Goal: Information Seeking & Learning: Learn about a topic

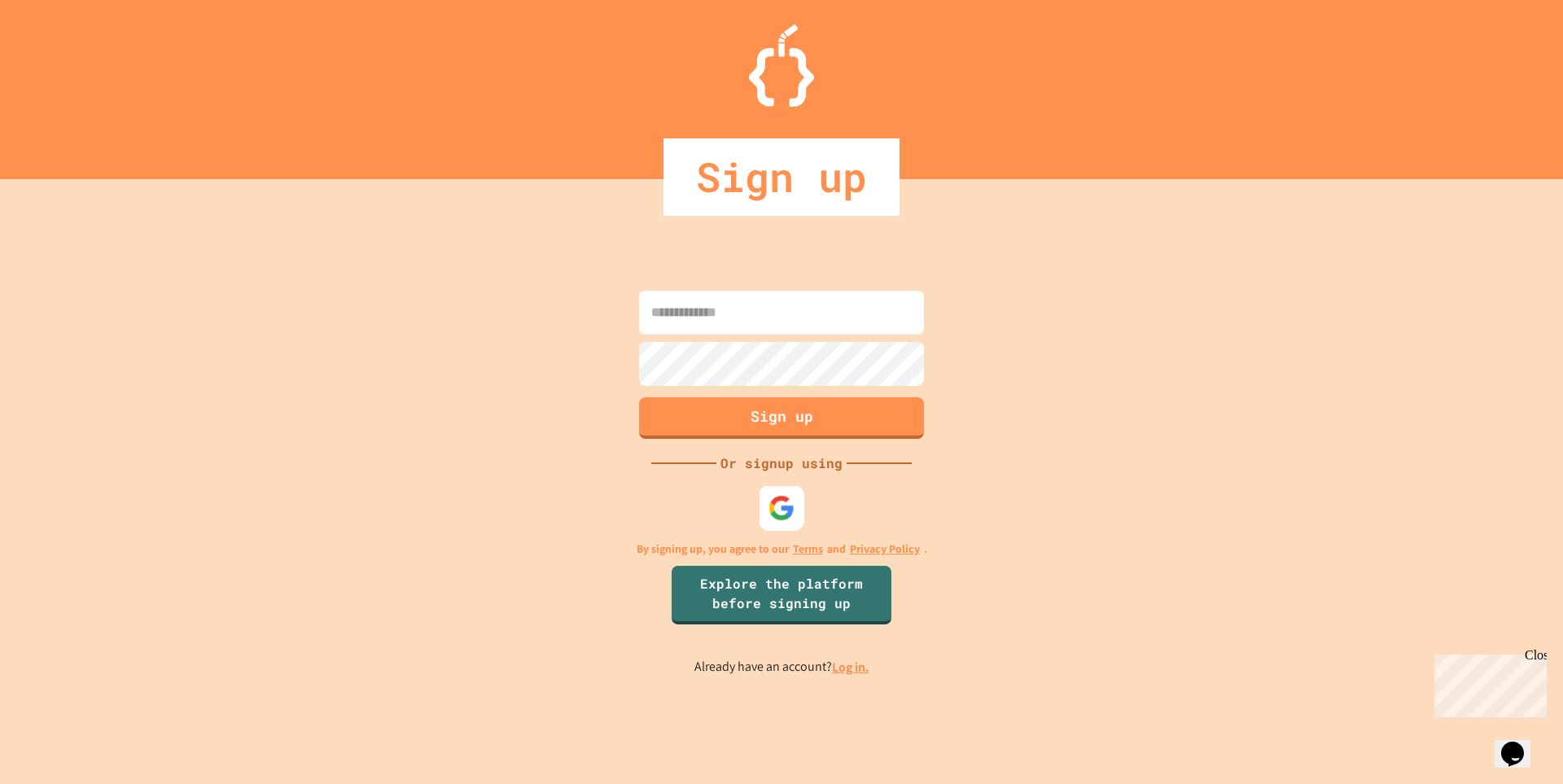
click at [792, 511] on img at bounding box center [782, 506] width 27 height 27
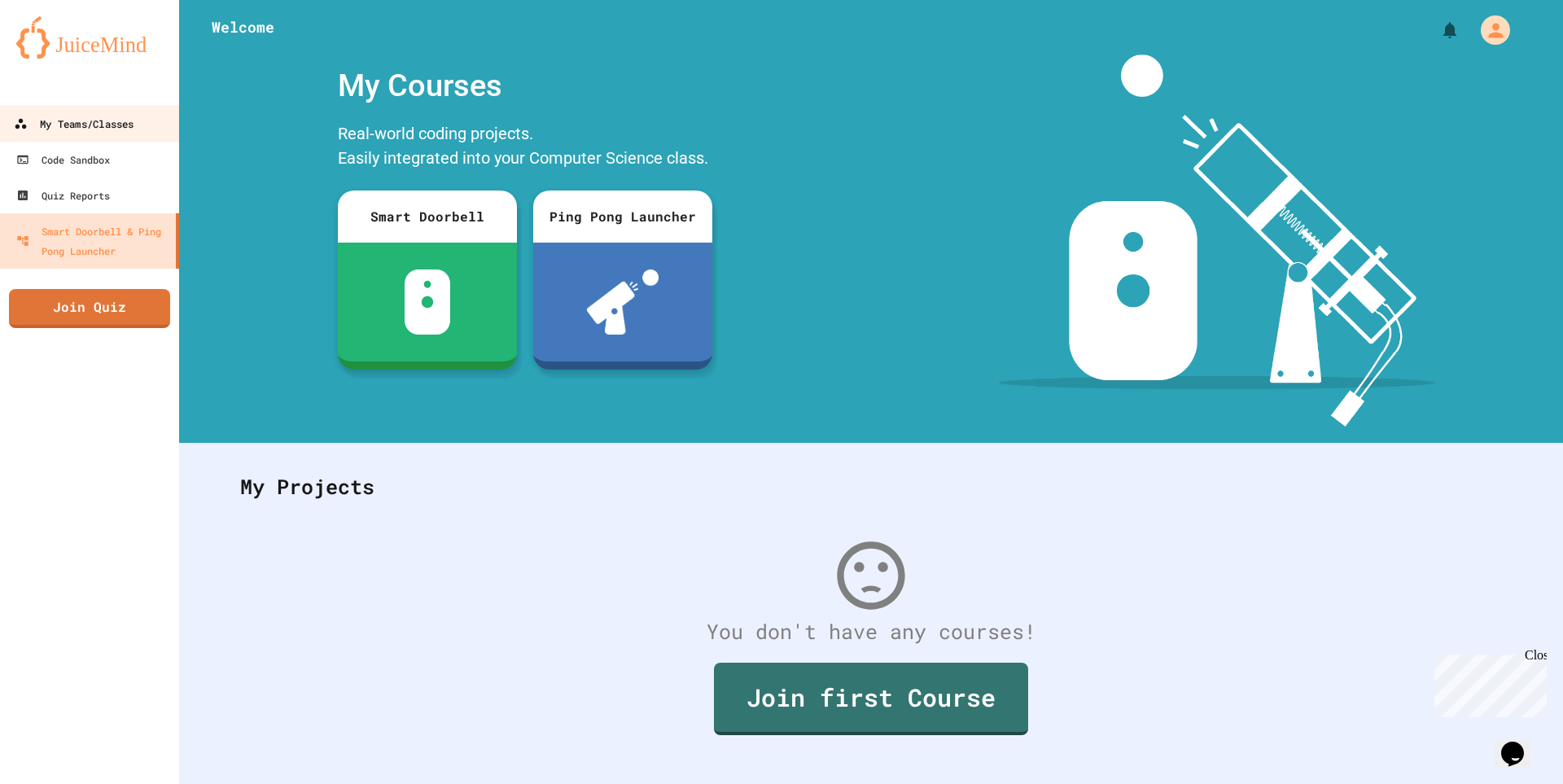
click at [99, 134] on link "My Teams/Classes" at bounding box center [91, 123] width 185 height 37
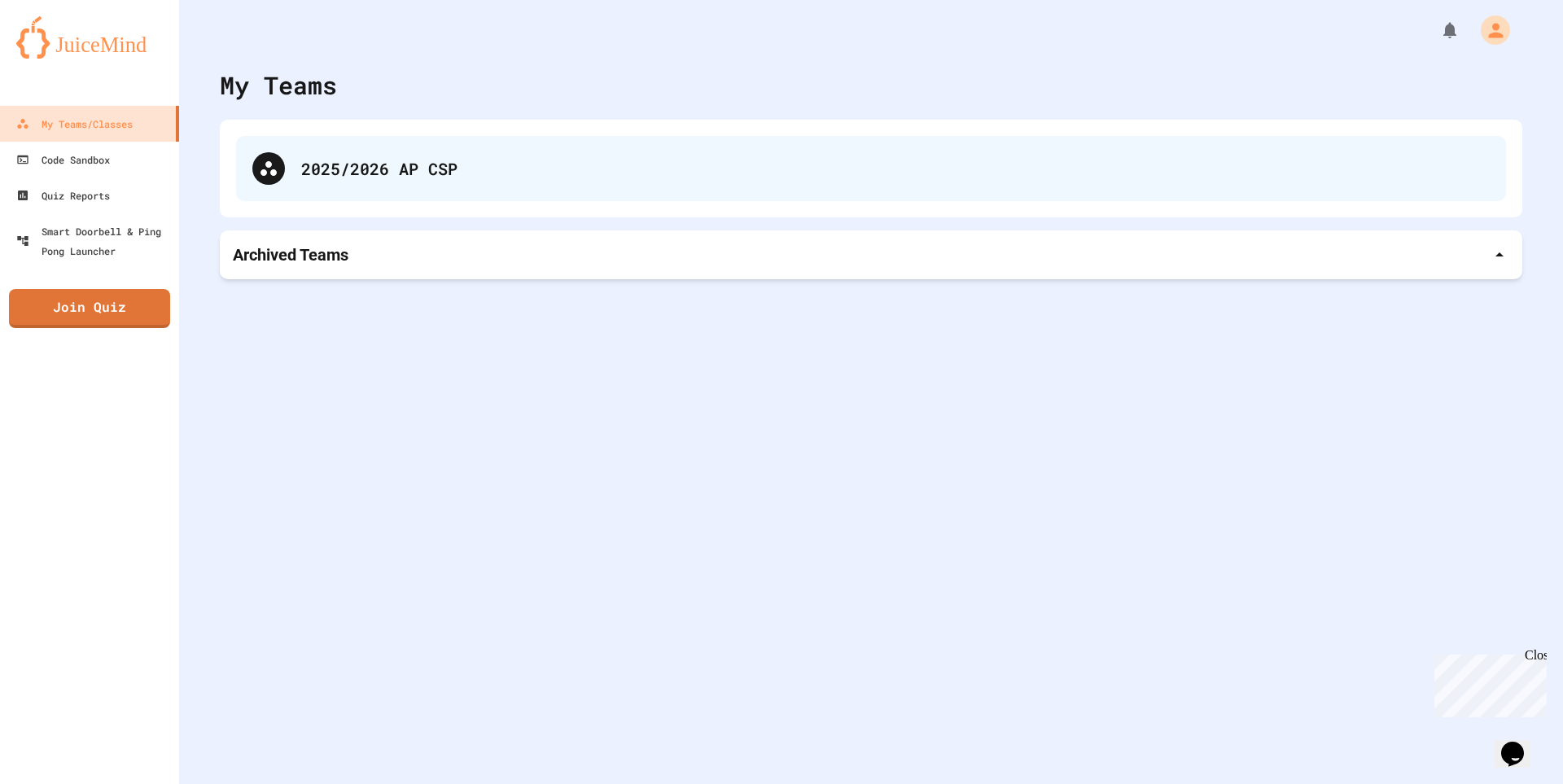
click at [291, 189] on div "2025/2026 AP CSP" at bounding box center [871, 168] width 1270 height 65
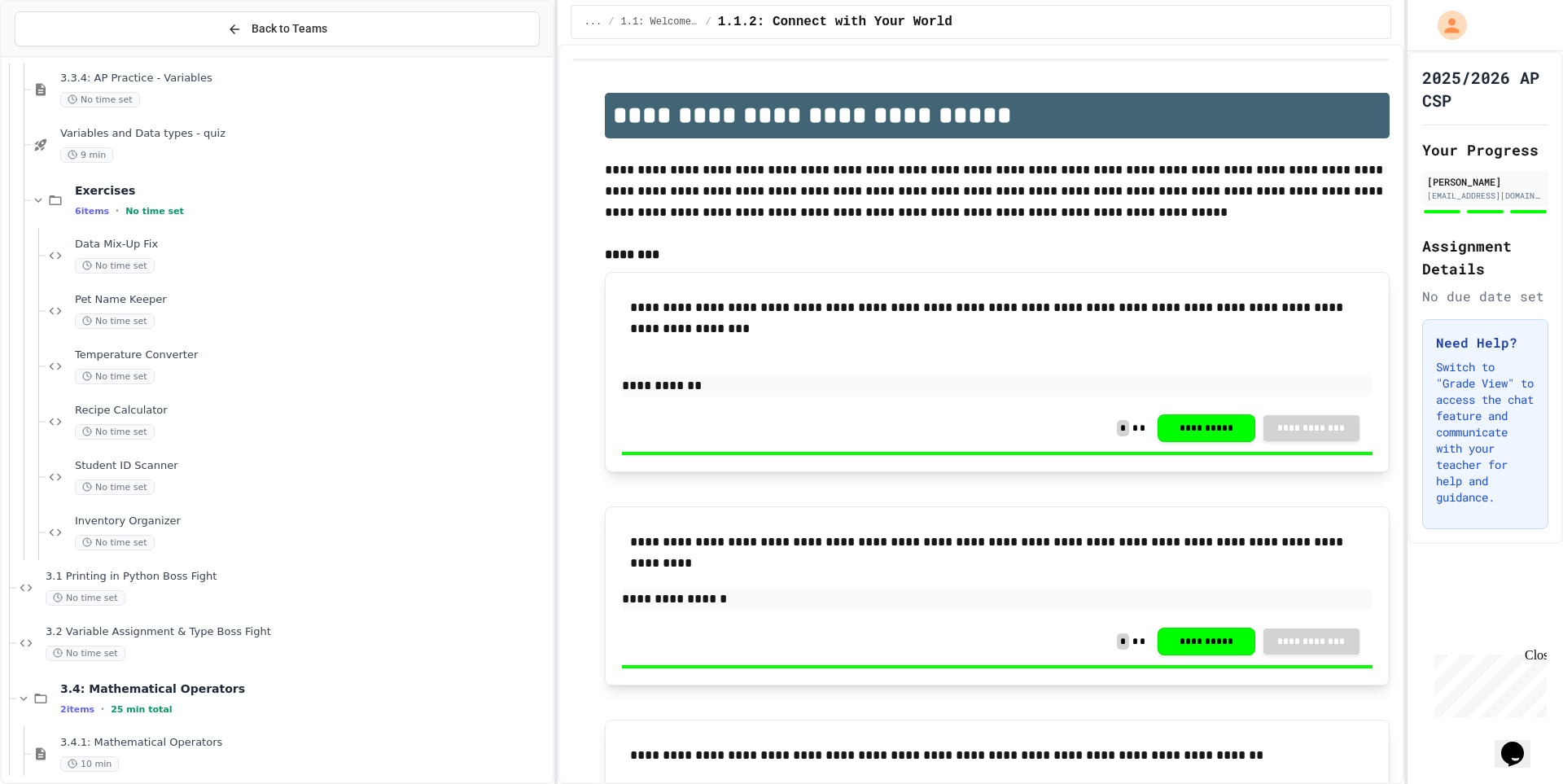
scroll to position [2185, 0]
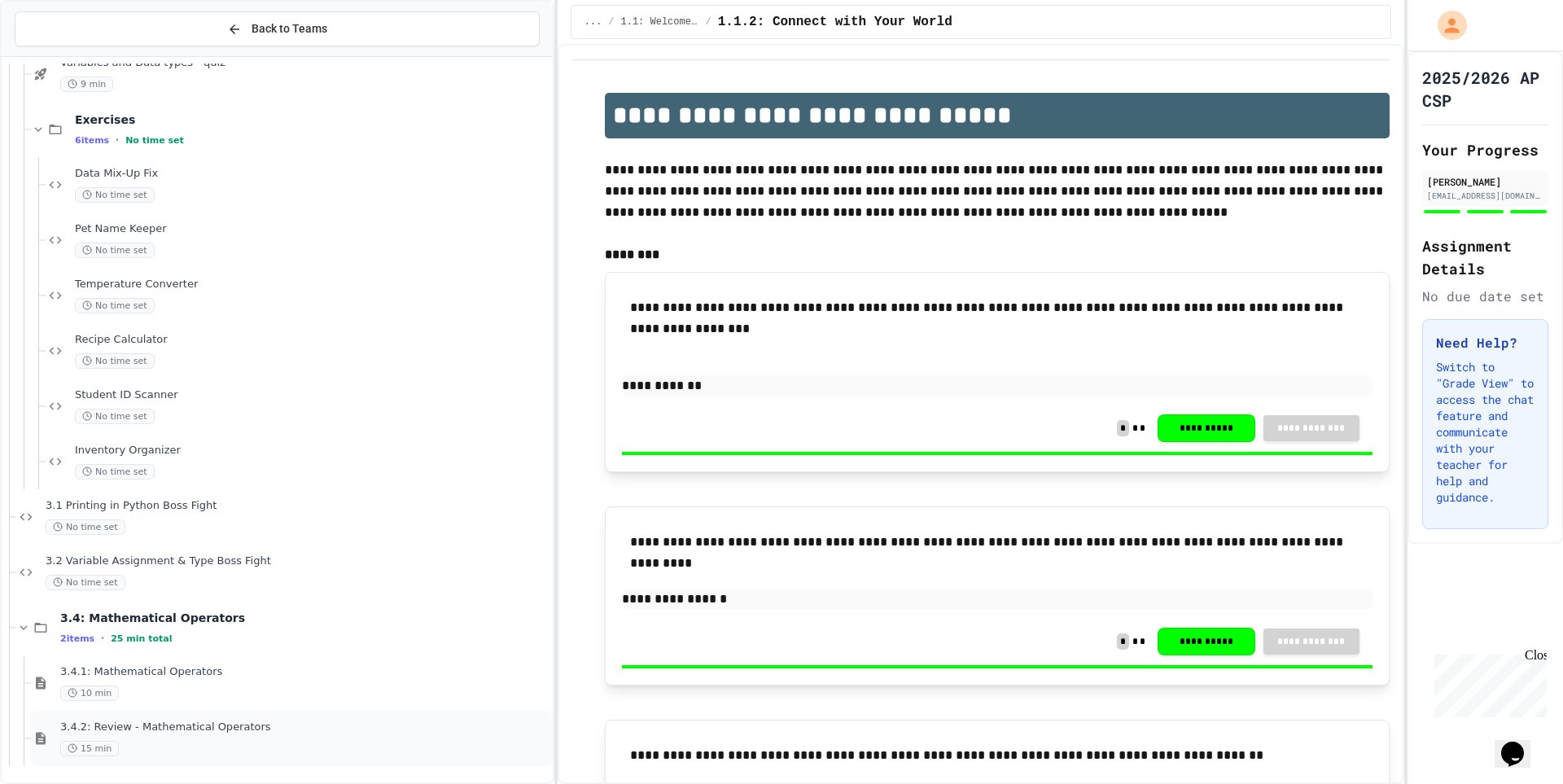
click at [280, 725] on span "3.4.2: Review - Mathematical Operators" at bounding box center [306, 727] width 490 height 14
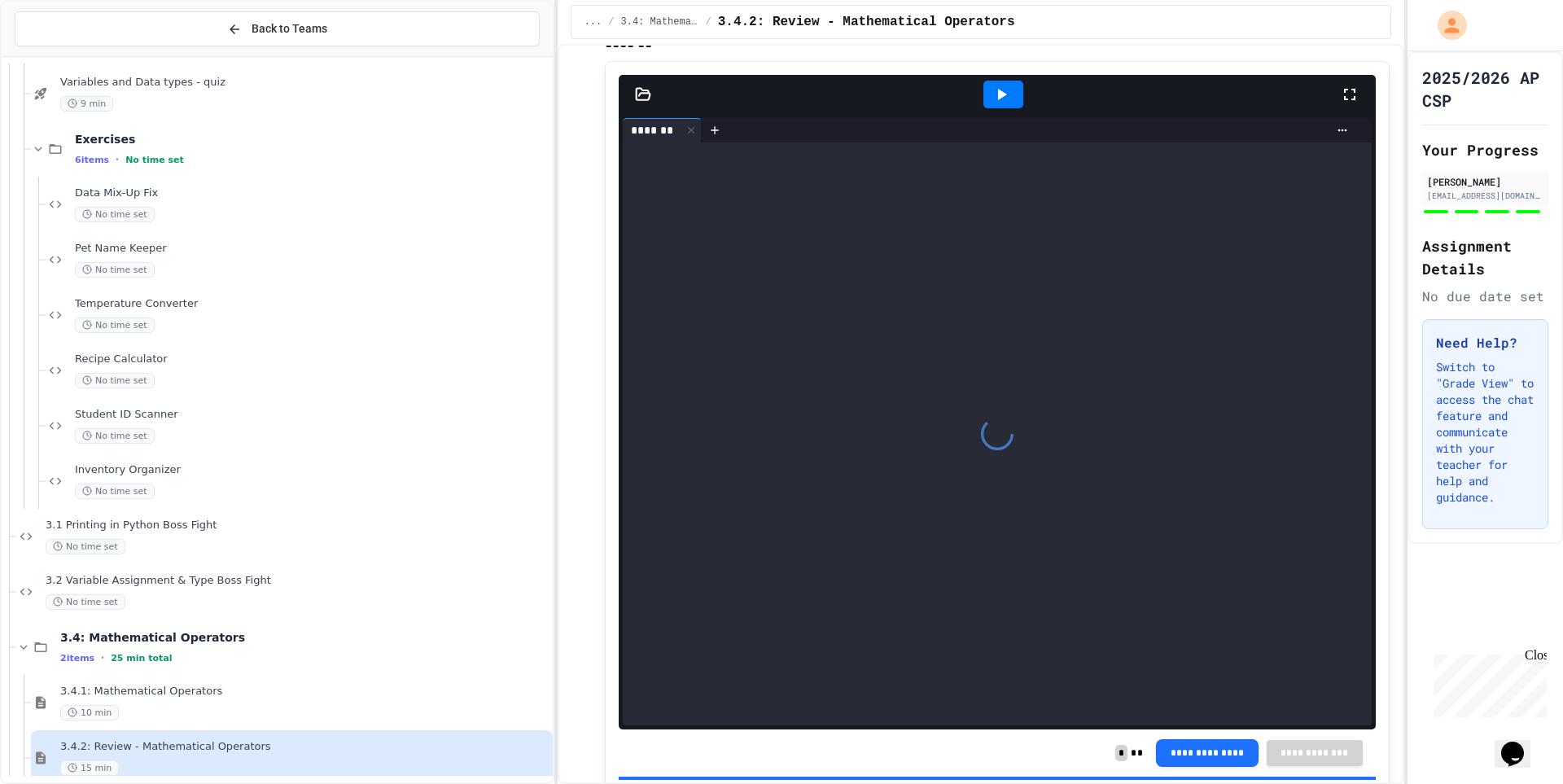
scroll to position [2677, 0]
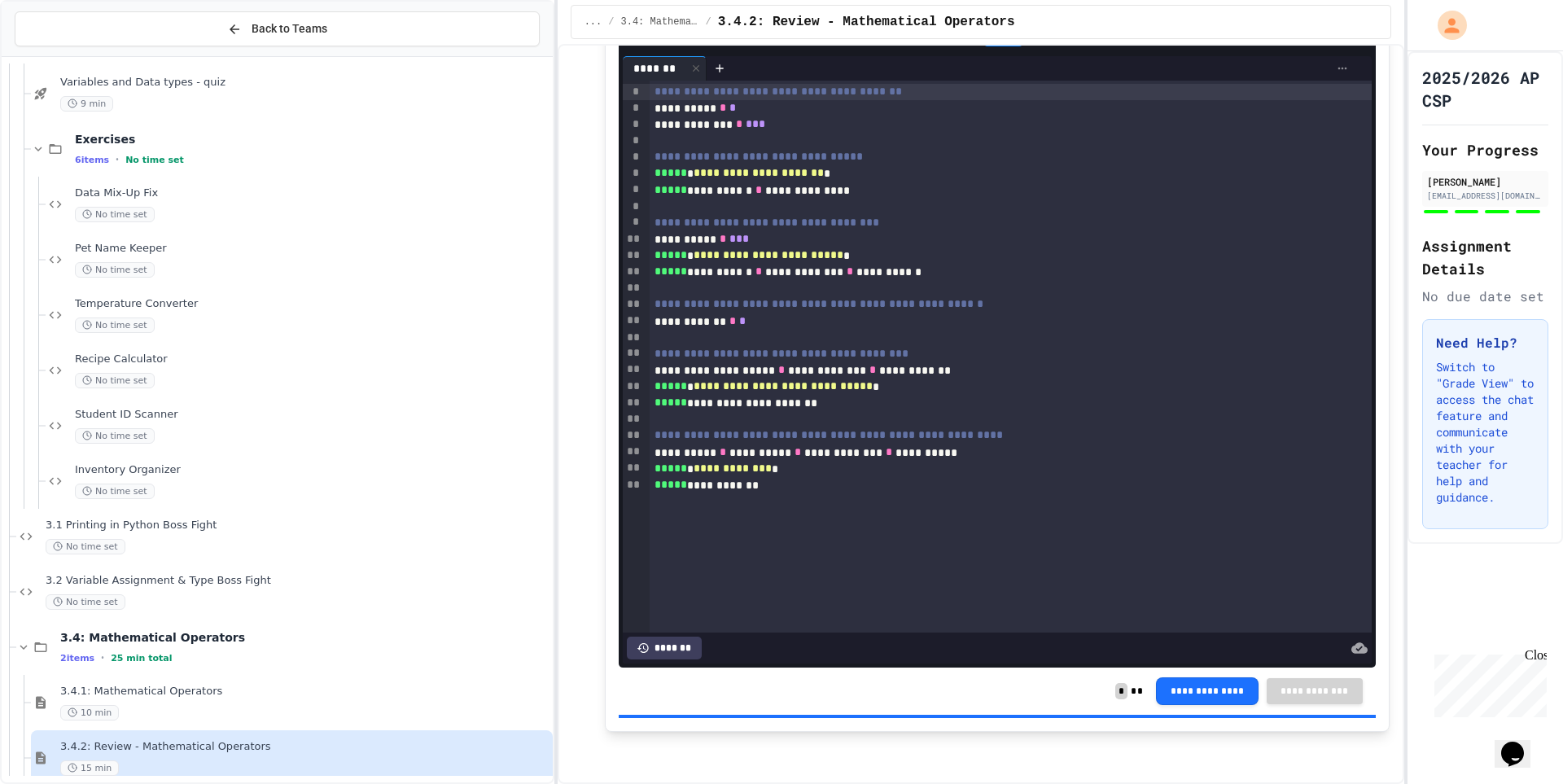
click at [1336, 65] on icon at bounding box center [1342, 68] width 13 height 13
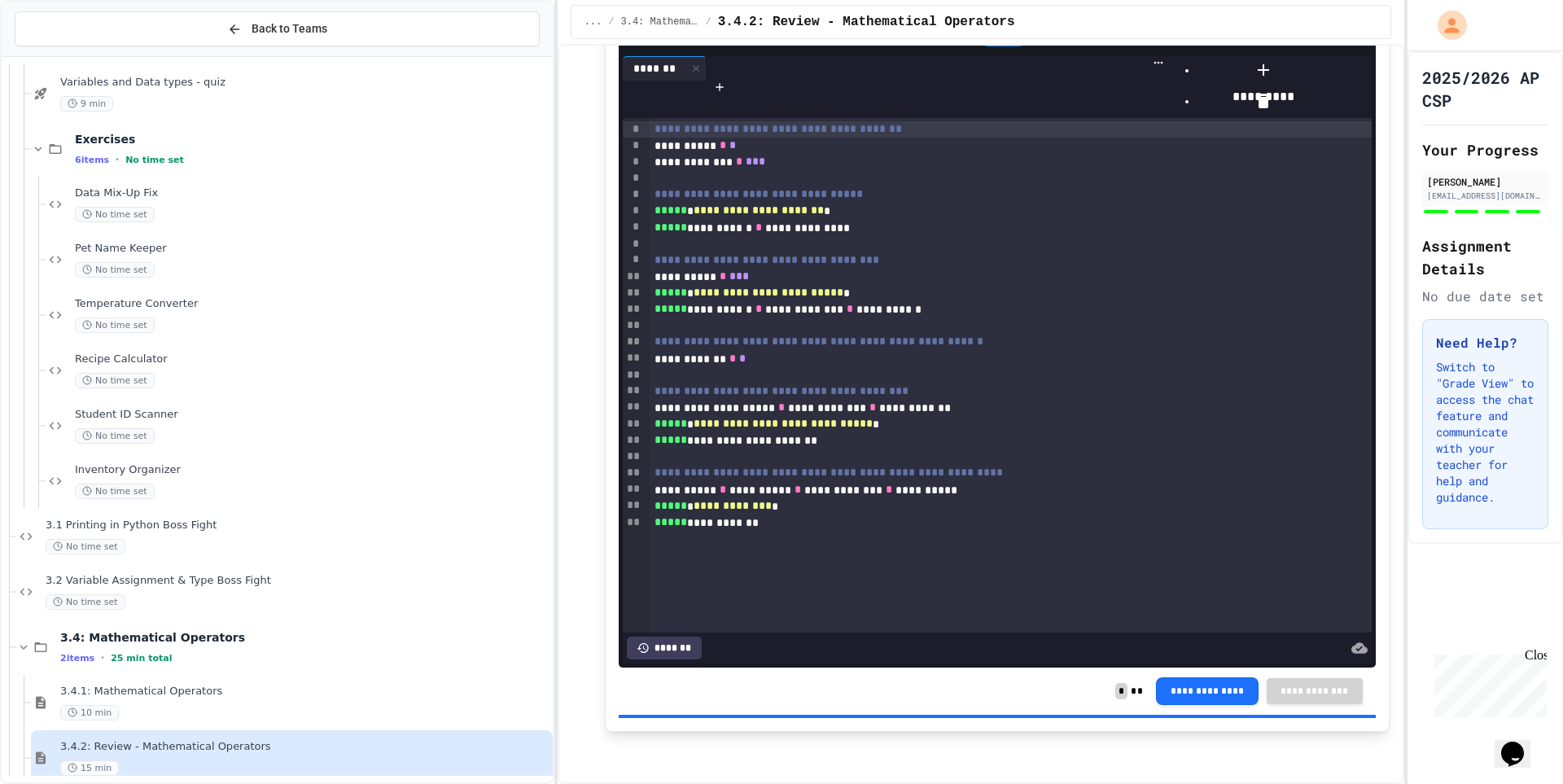
click at [1206, 58] on div at bounding box center [1263, 58] width 184 height 0
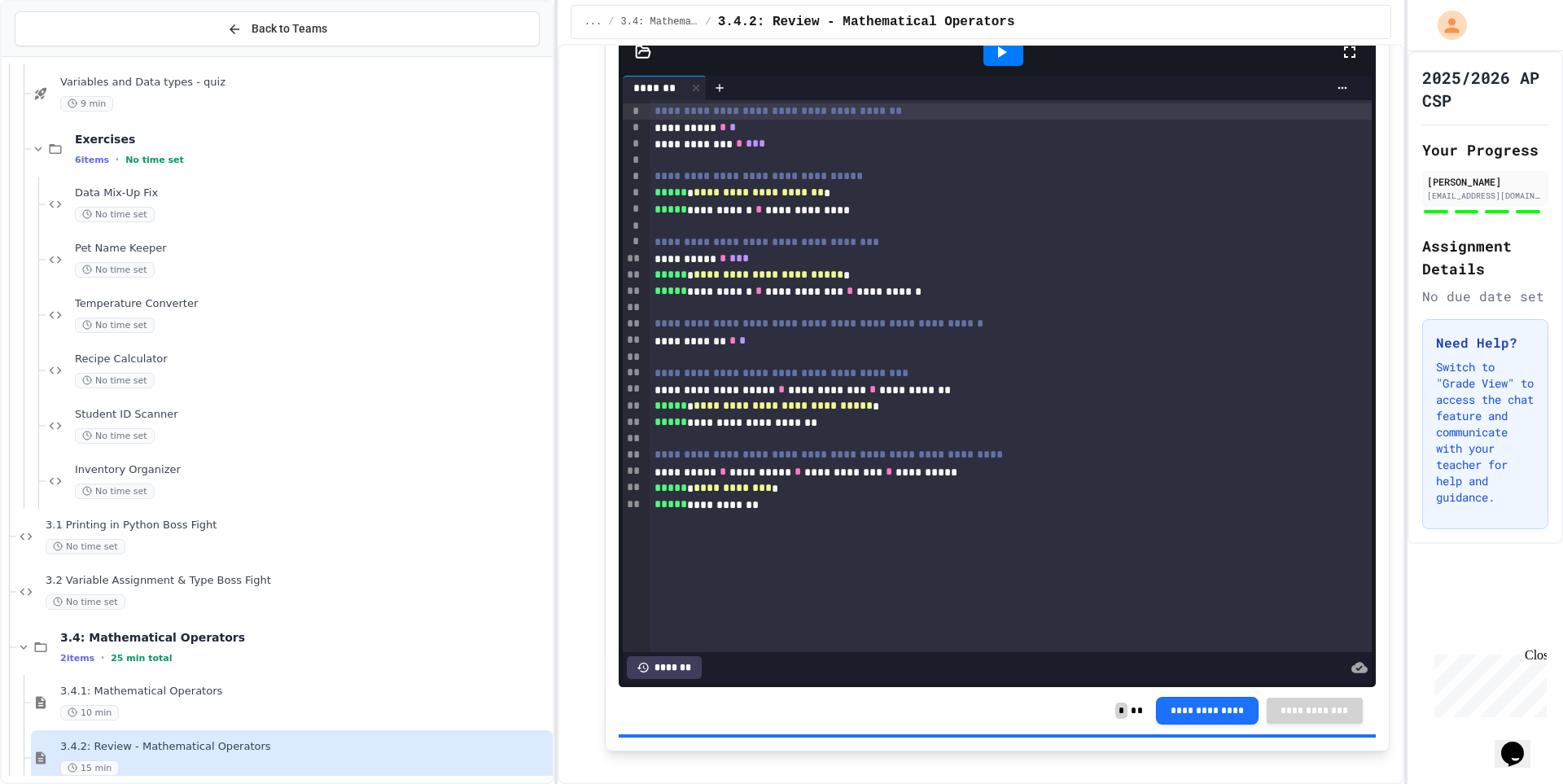
scroll to position [2596, 0]
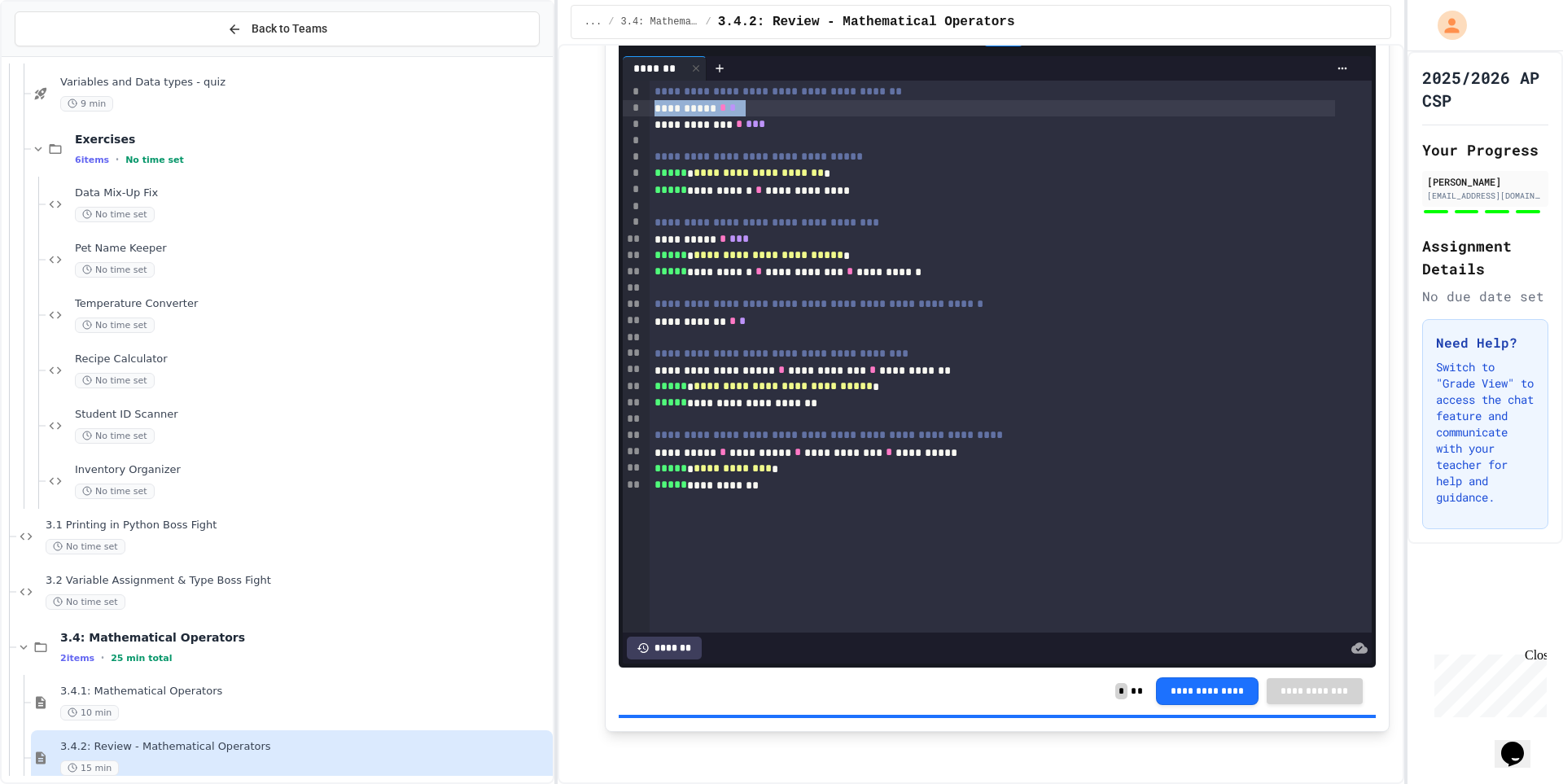
drag, startPoint x: 655, startPoint y: 190, endPoint x: 759, endPoint y: 190, distance: 104.0
click at [759, 116] on div "**********" at bounding box center [993, 108] width 686 height 16
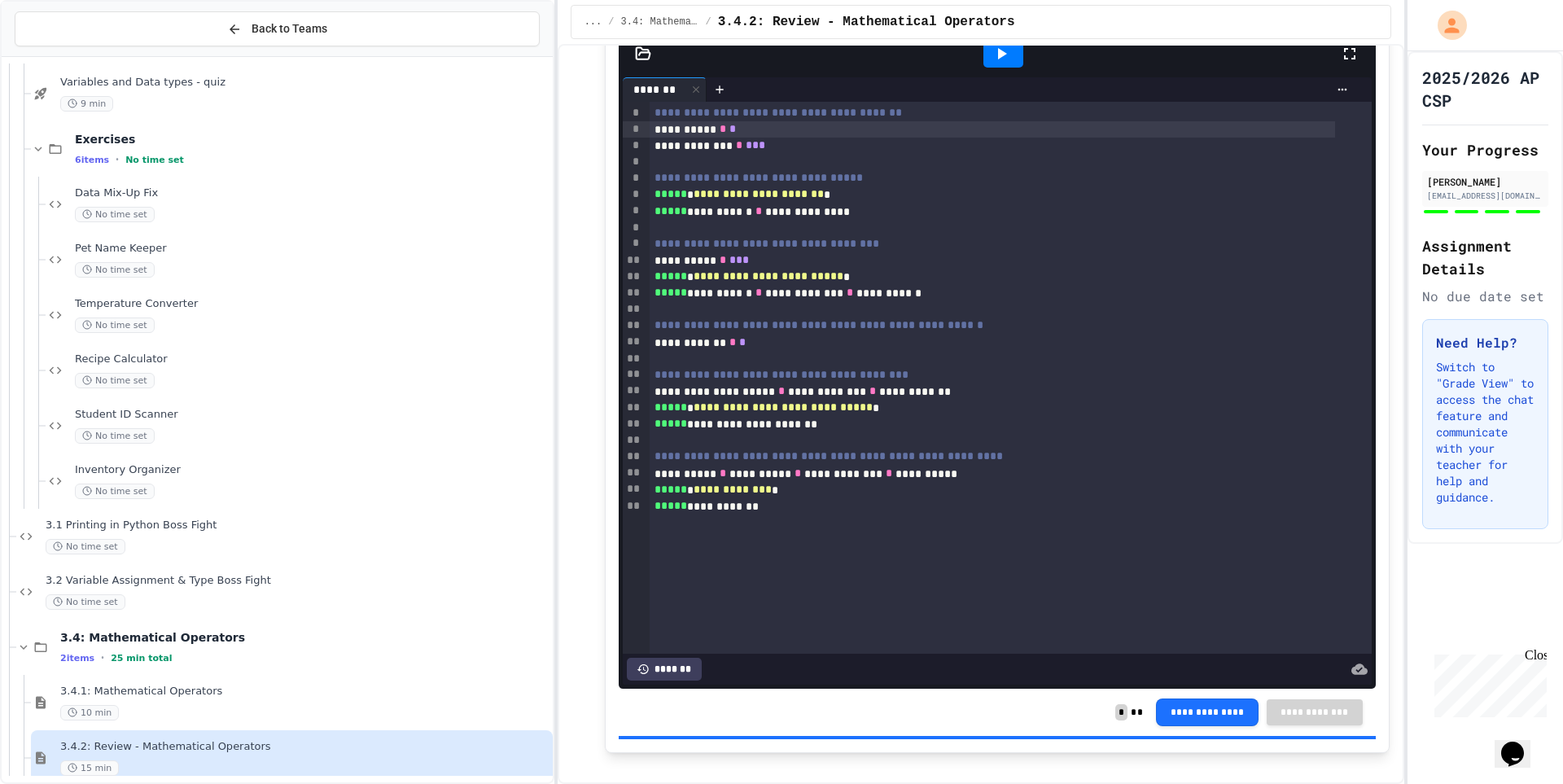
scroll to position [2514, 0]
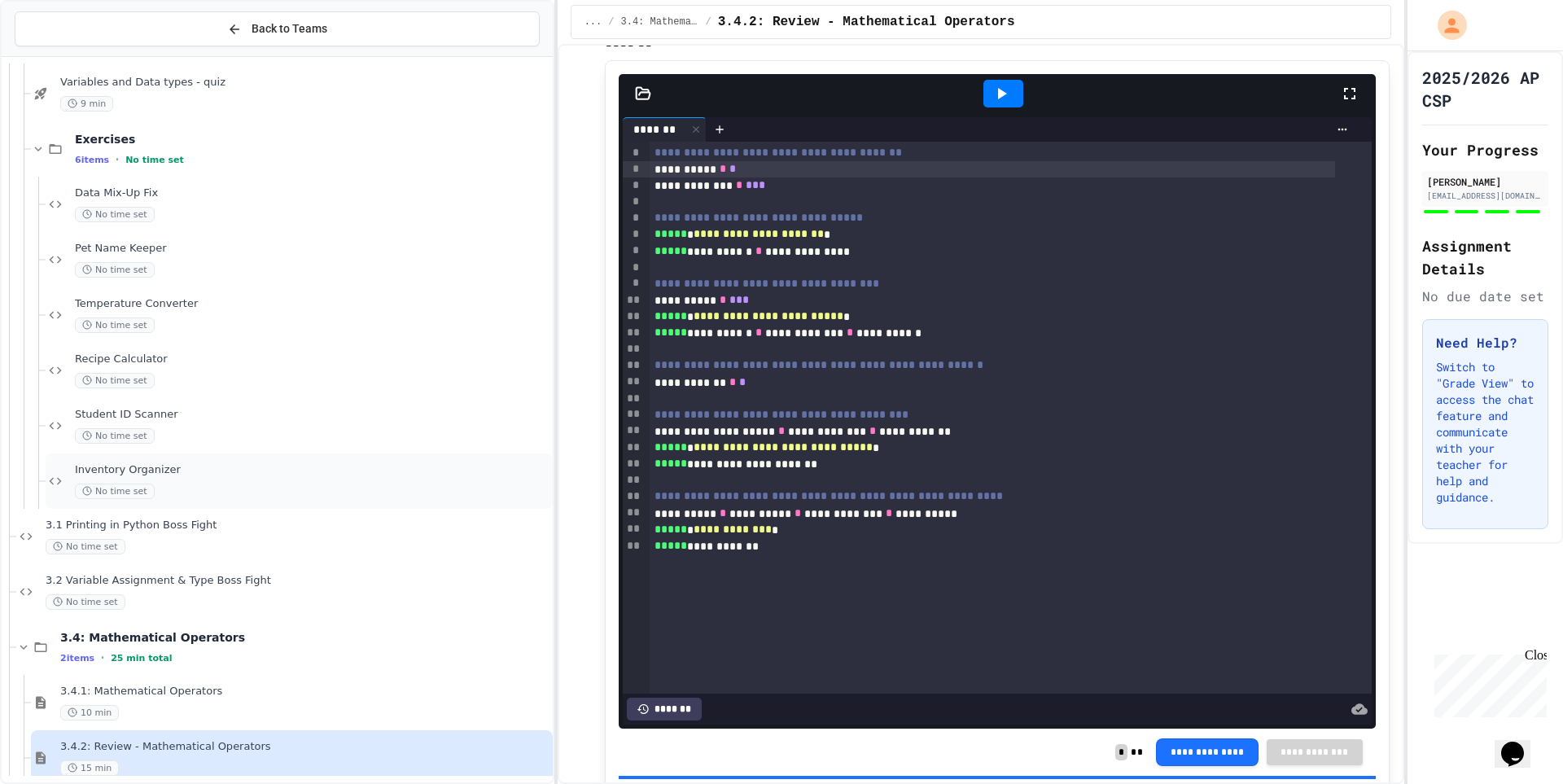
click at [131, 470] on span "Inventory Organizer" at bounding box center [312, 470] width 475 height 14
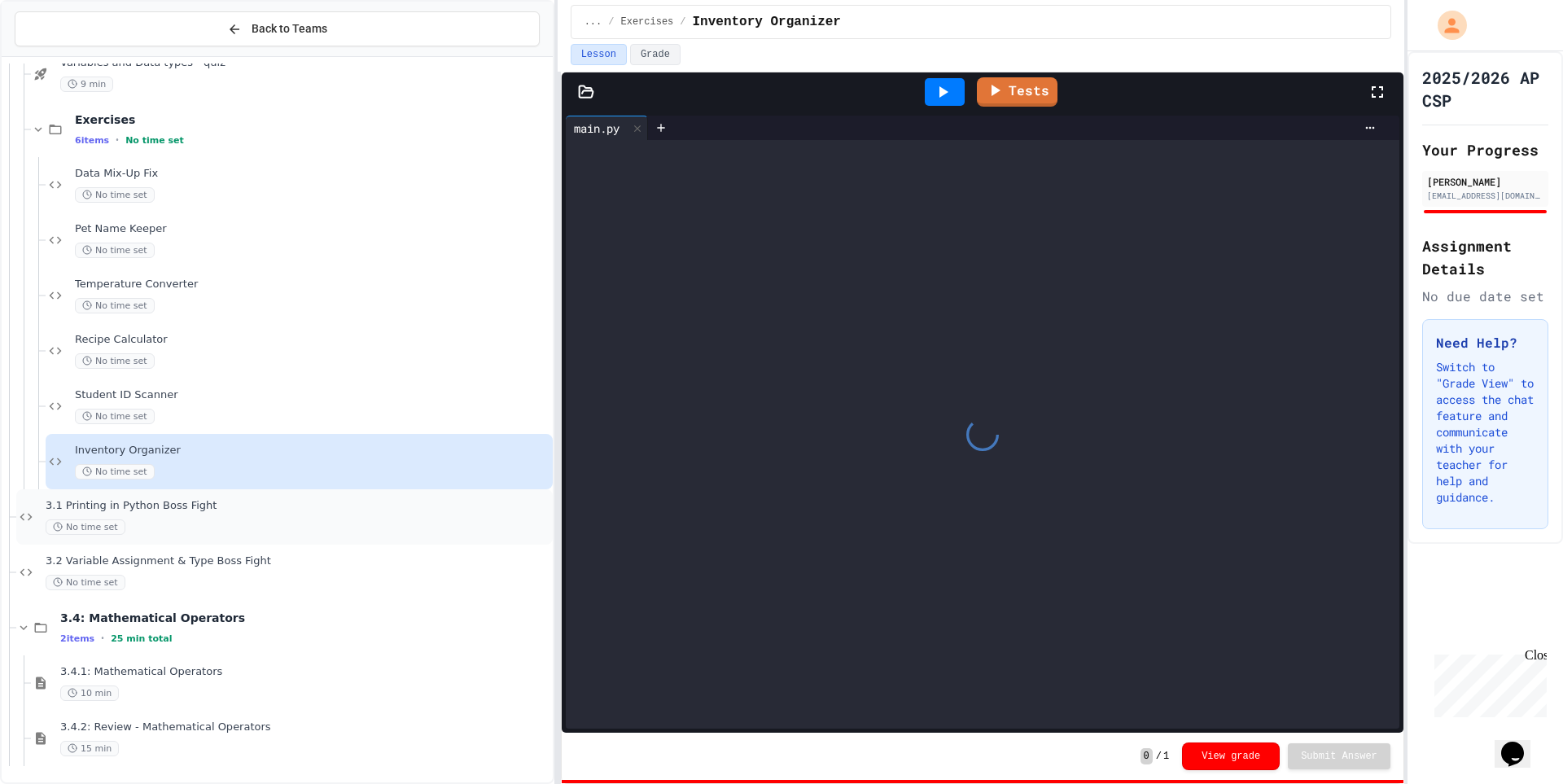
click at [154, 520] on div "No time set" at bounding box center [298, 527] width 504 height 16
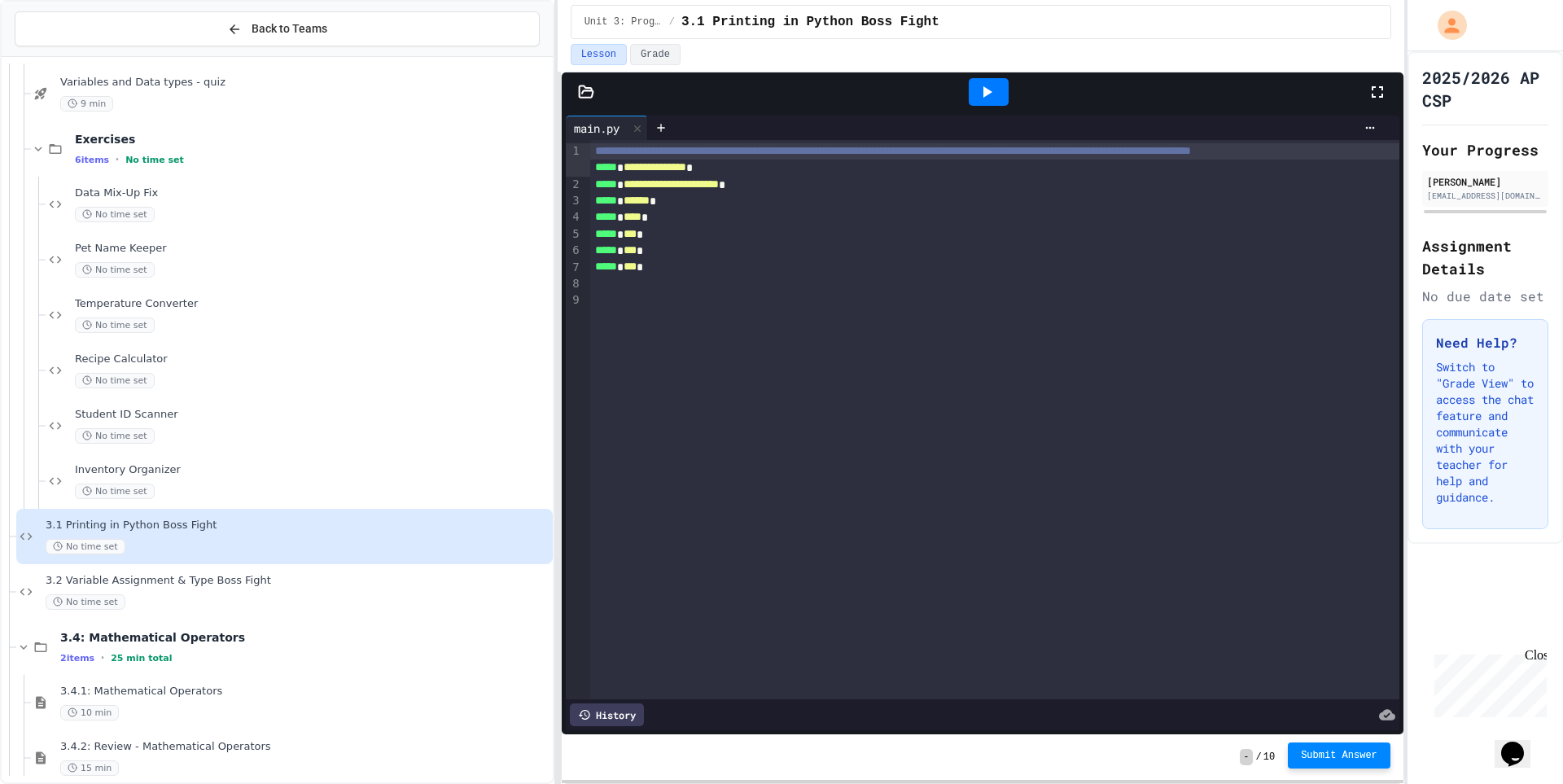
click at [1358, 763] on button "Submit Answer" at bounding box center [1339, 755] width 103 height 26
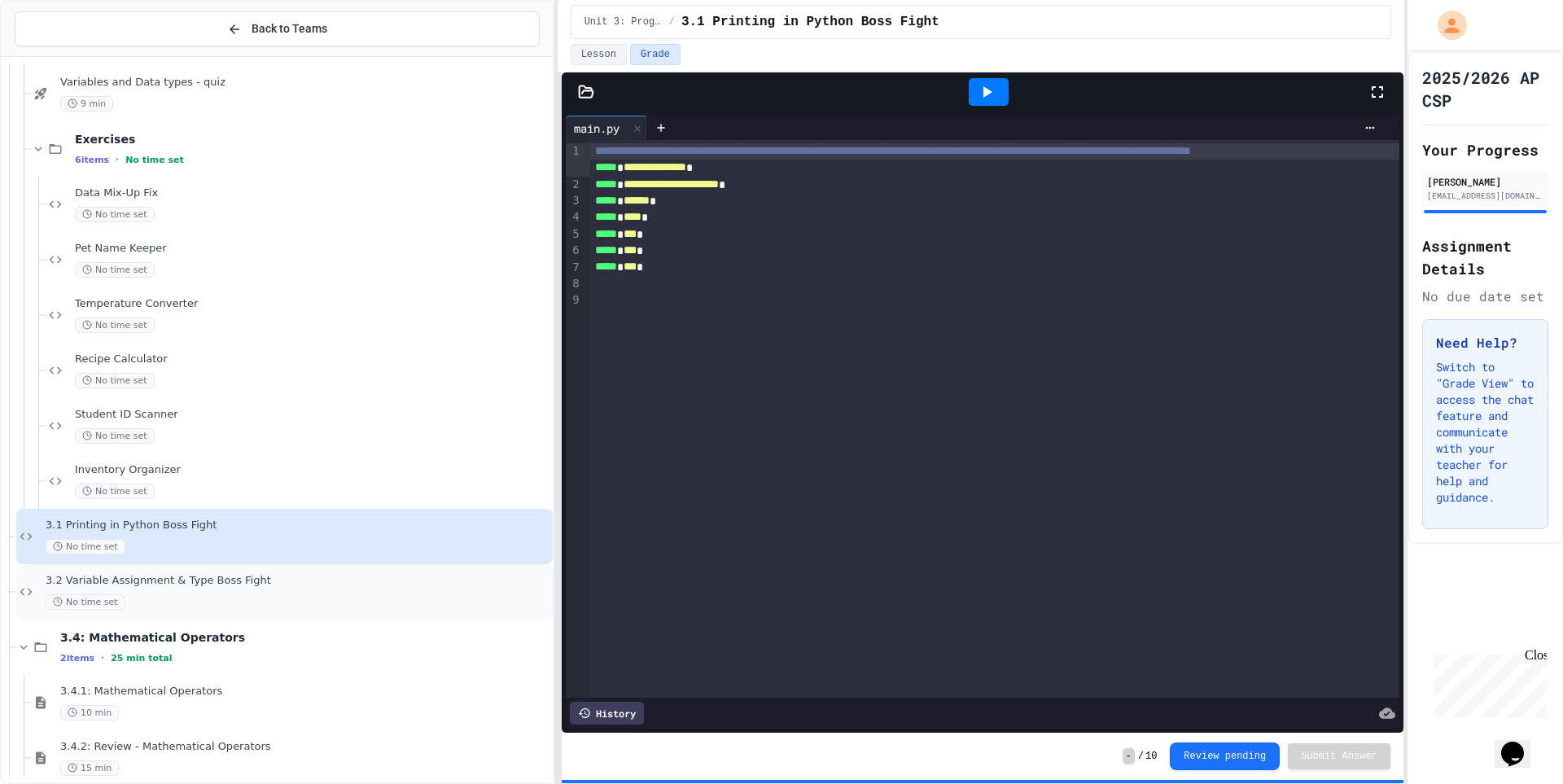
click at [290, 579] on span "3.2 Variable Assignment & Type Boss Fight" at bounding box center [298, 581] width 504 height 14
